Goal: Information Seeking & Learning: Learn about a topic

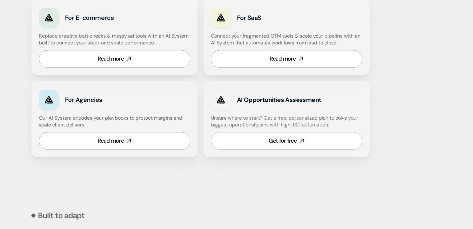
scroll to position [406, 0]
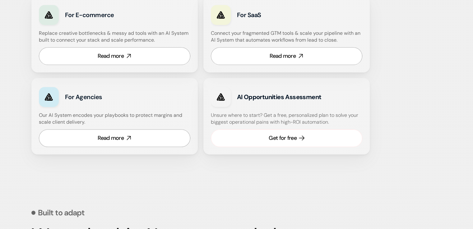
click at [309, 140] on link "Get for free" at bounding box center [286, 138] width 151 height 18
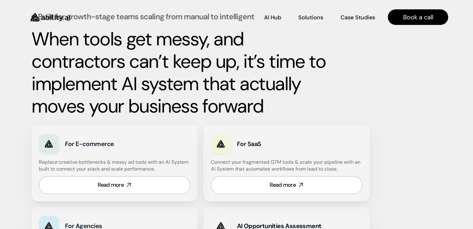
scroll to position [276, 0]
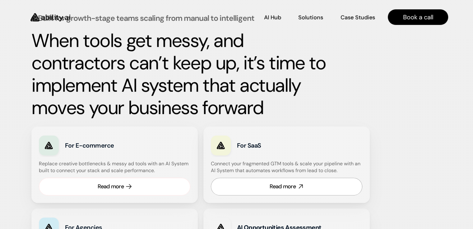
click at [153, 183] on link "Read more" at bounding box center [114, 187] width 151 height 18
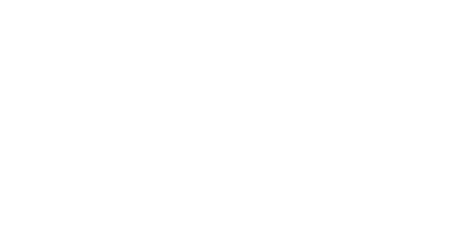
scroll to position [52, 0]
